Goal: Task Accomplishment & Management: Use online tool/utility

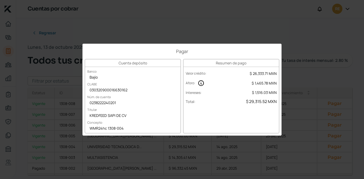
click at [297, 41] on div "Pagar Cuenta depósito Banco Bajío CLABE 030320900016630162 Núm. de cuenta 02382…" at bounding box center [182, 89] width 364 height 179
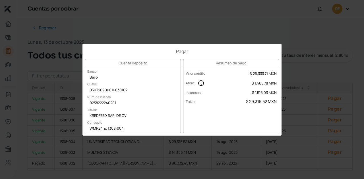
scroll to position [9, 0]
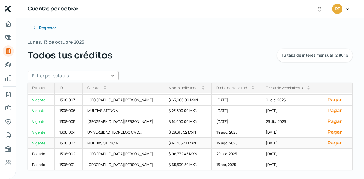
click at [328, 145] on button "Pagar" at bounding box center [335, 143] width 26 height 6
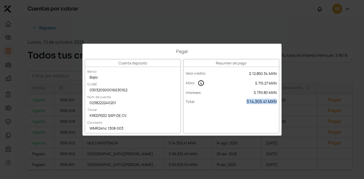
click at [251, 108] on div "Resumen de pago Valor crédito : $ 12,850.34 MXN Aforo : $ 715.27 MXN Intereses …" at bounding box center [231, 96] width 96 height 74
click at [305, 112] on div "Pagar Cuenta depósito Banco Bajío CLABE 030320900016630162 Núm. de cuenta 02382…" at bounding box center [182, 89] width 364 height 179
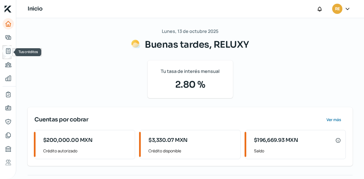
click at [11, 50] on link "Tus créditos" at bounding box center [8, 50] width 11 height 11
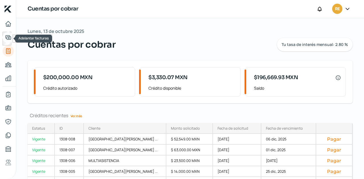
click at [7, 40] on icon "Adelantar facturas" at bounding box center [8, 37] width 7 height 7
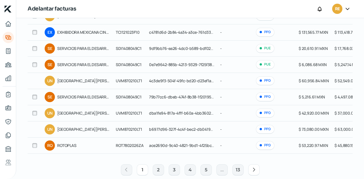
scroll to position [96, 0]
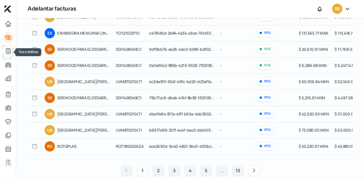
click at [5, 52] on icon "Tus créditos" at bounding box center [8, 51] width 7 height 7
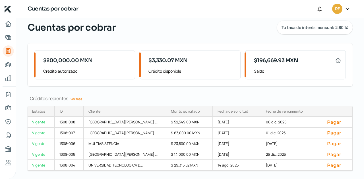
scroll to position [16, 0]
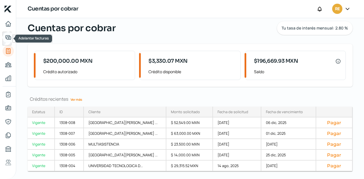
click at [3, 36] on link "Adelantar facturas" at bounding box center [8, 37] width 11 height 11
